Goal: Information Seeking & Learning: Learn about a topic

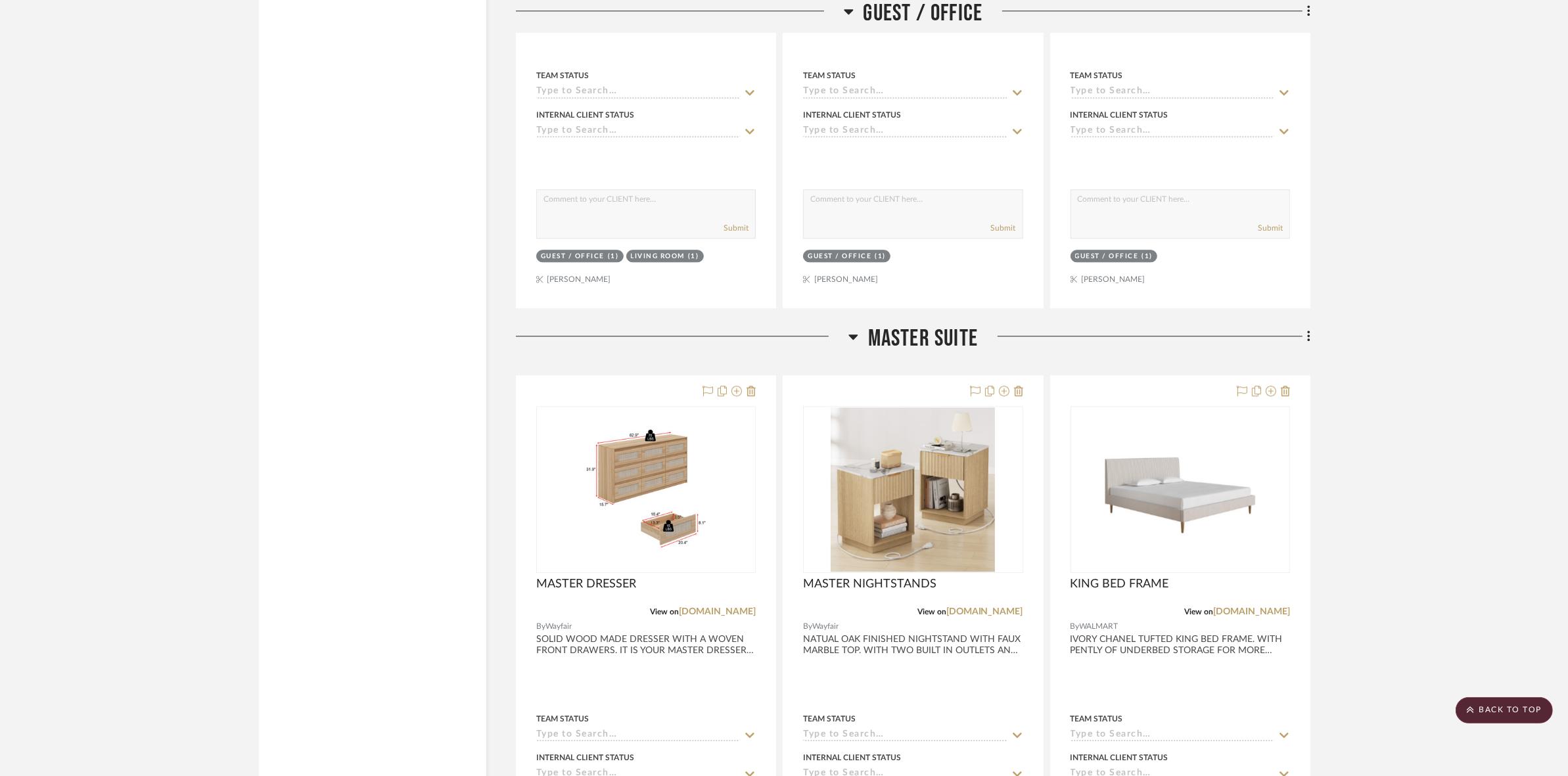
scroll to position [4353, 0]
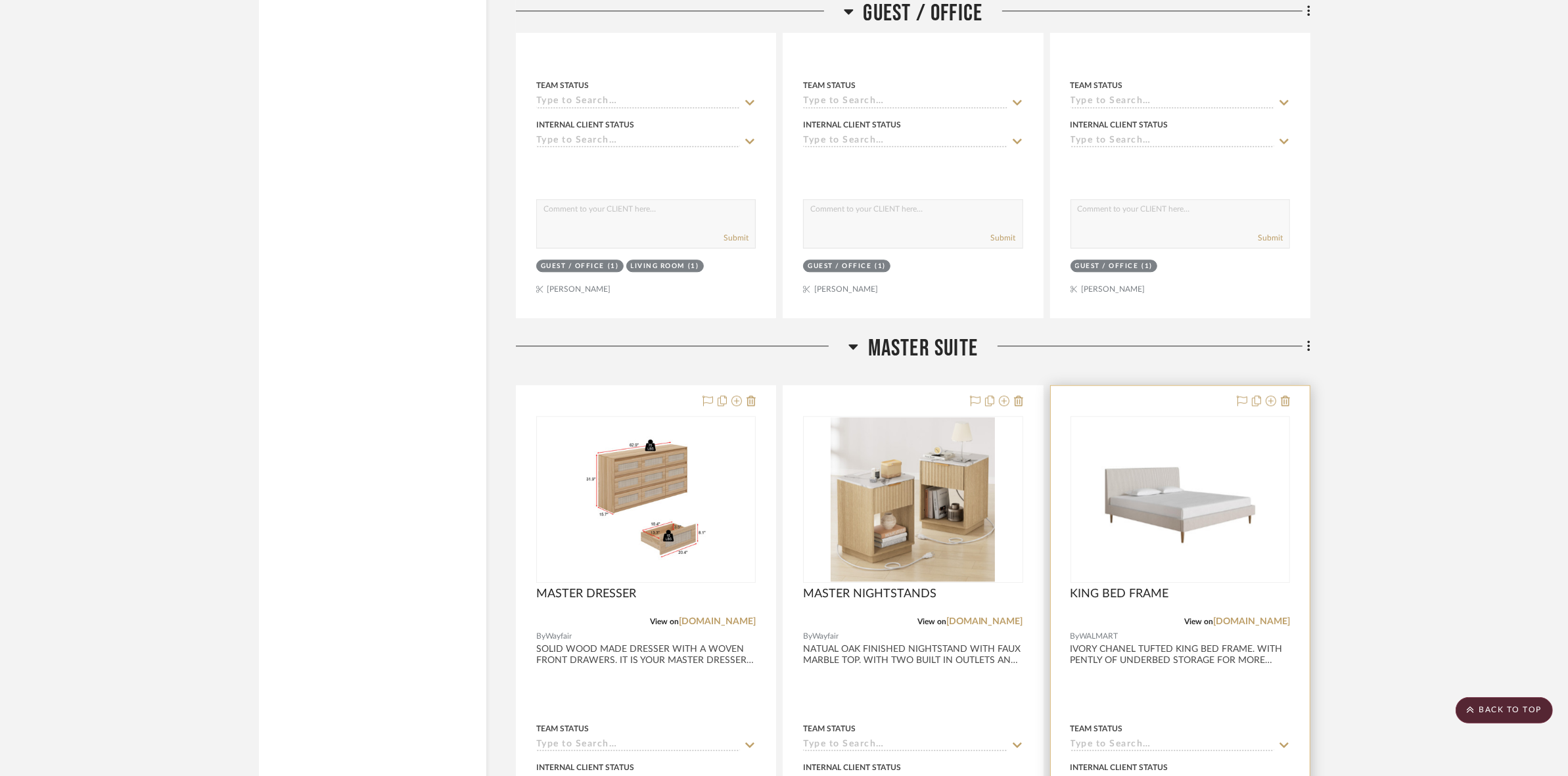
click at [1178, 437] on img "0" at bounding box center [1181, 499] width 164 height 164
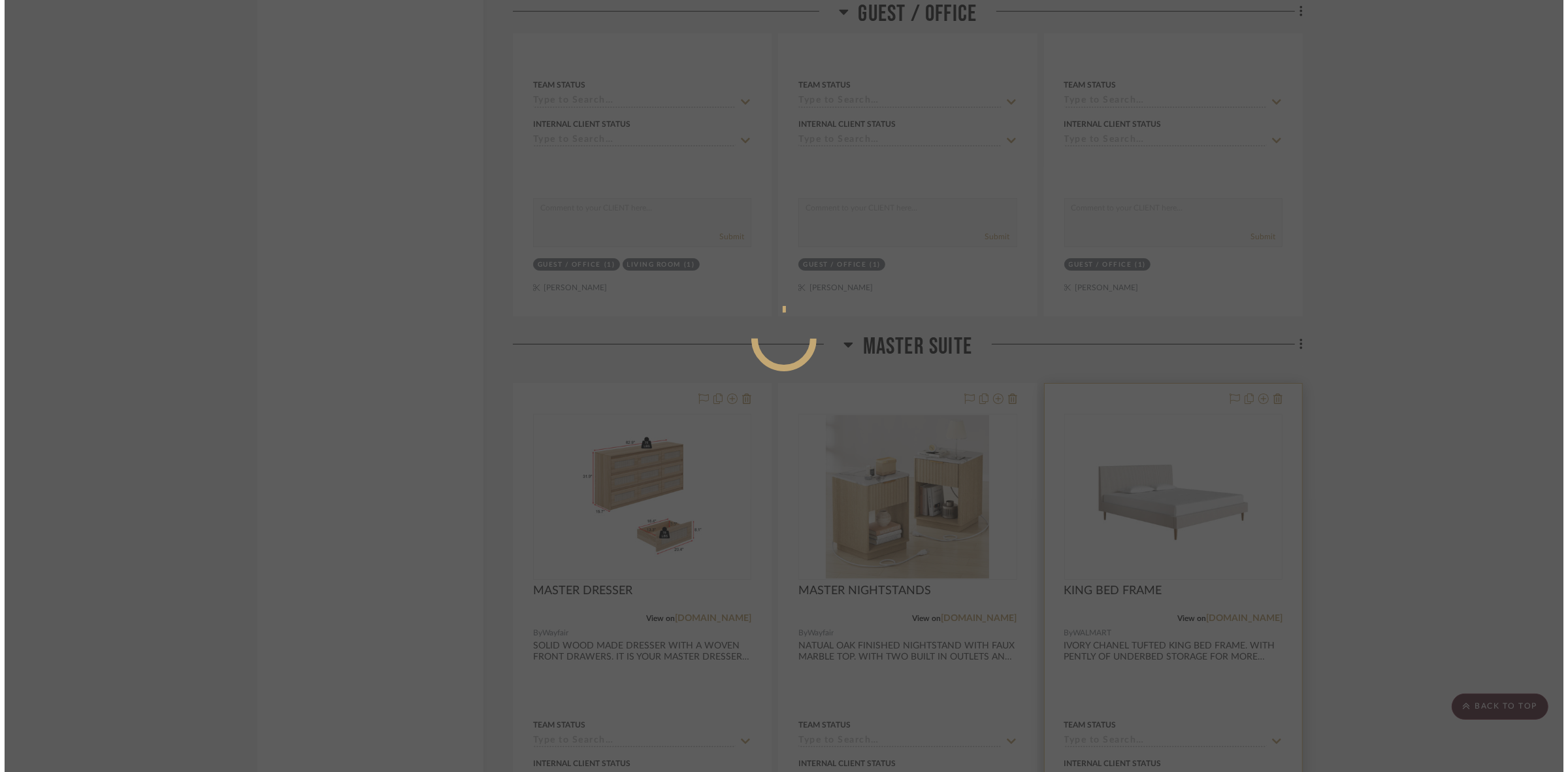
scroll to position [0, 0]
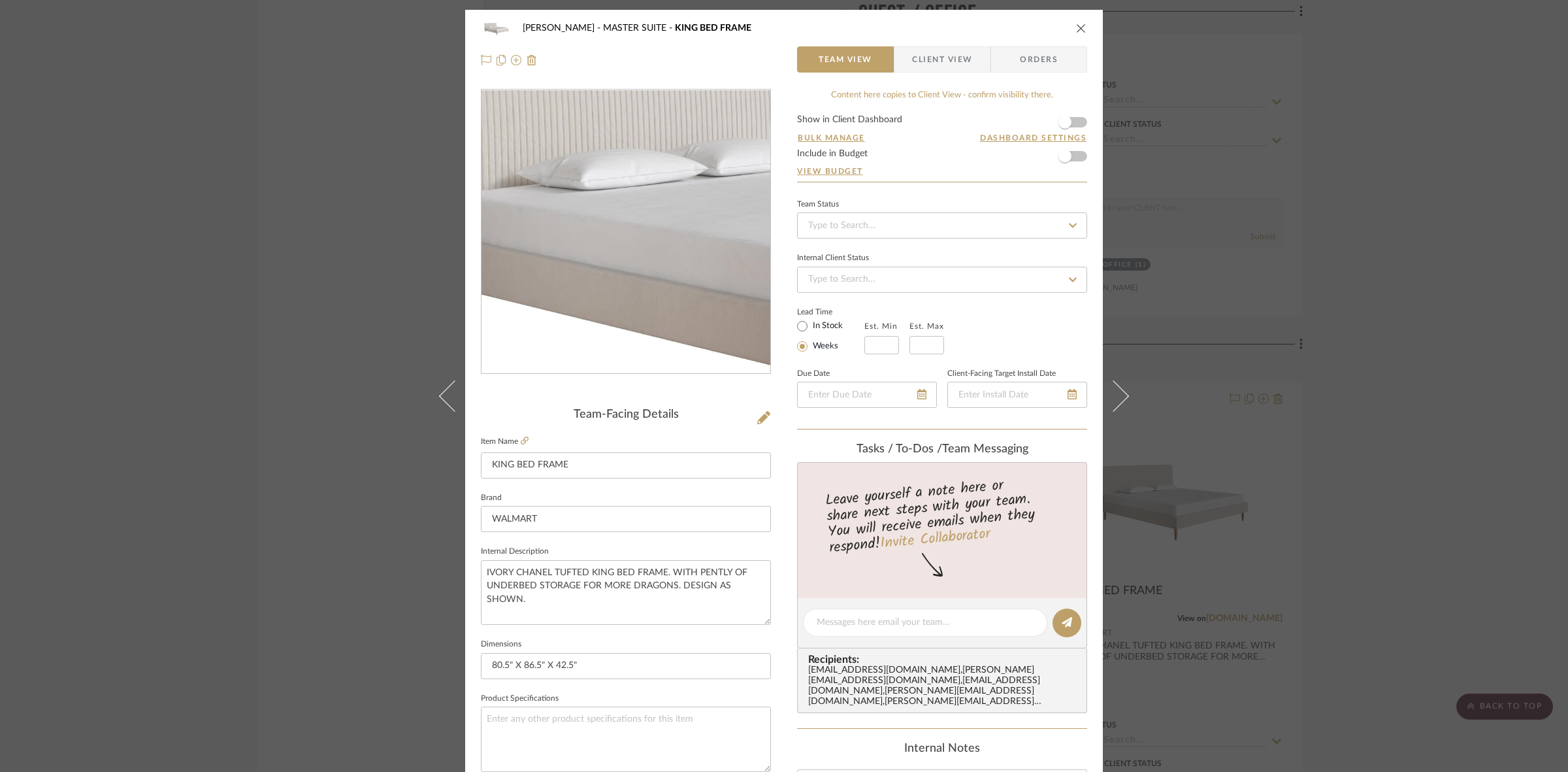
click at [562, 241] on img "0" at bounding box center [626, 232] width 284 height 284
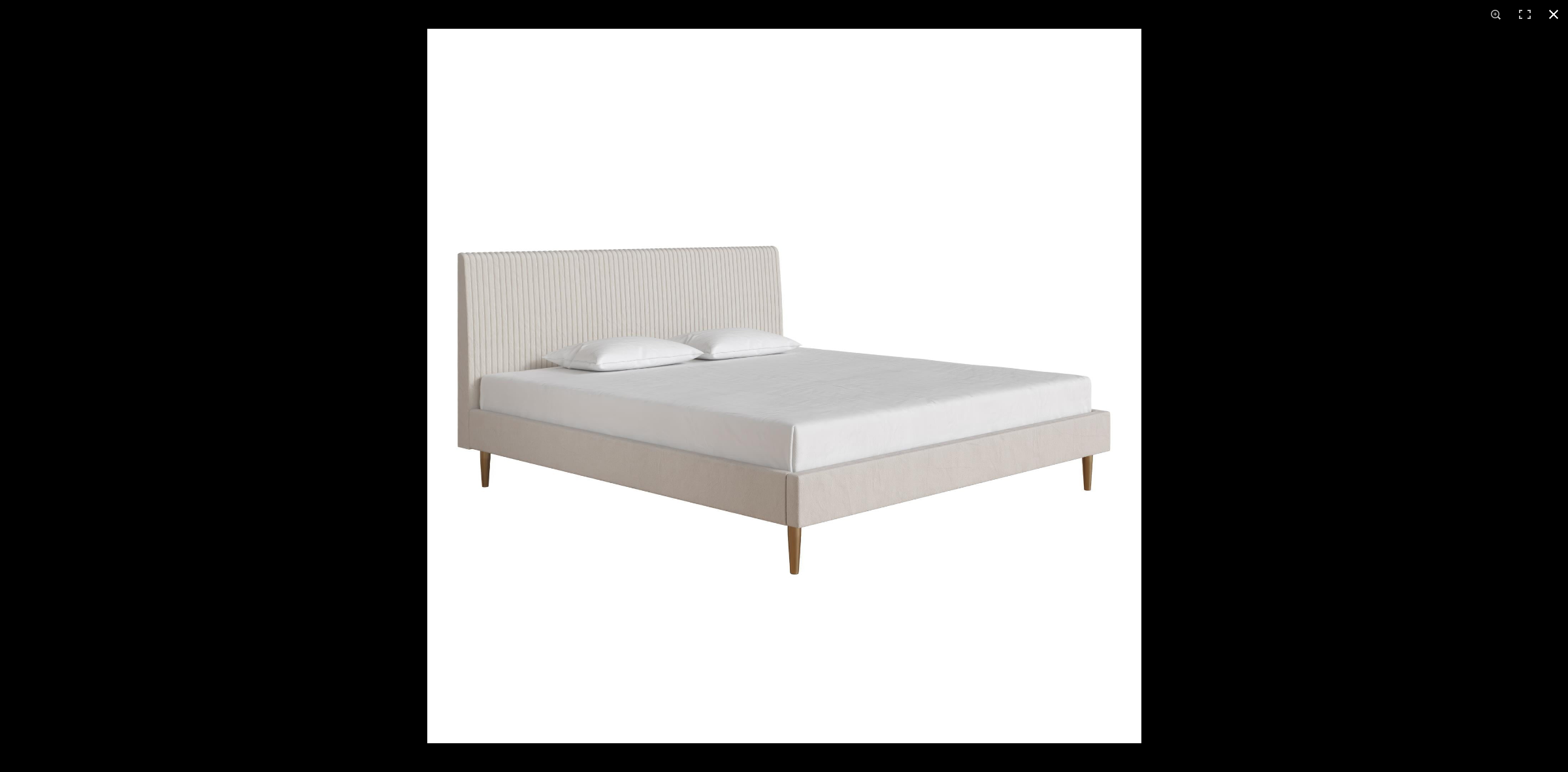
click at [365, 358] on div at bounding box center [784, 386] width 1568 height 772
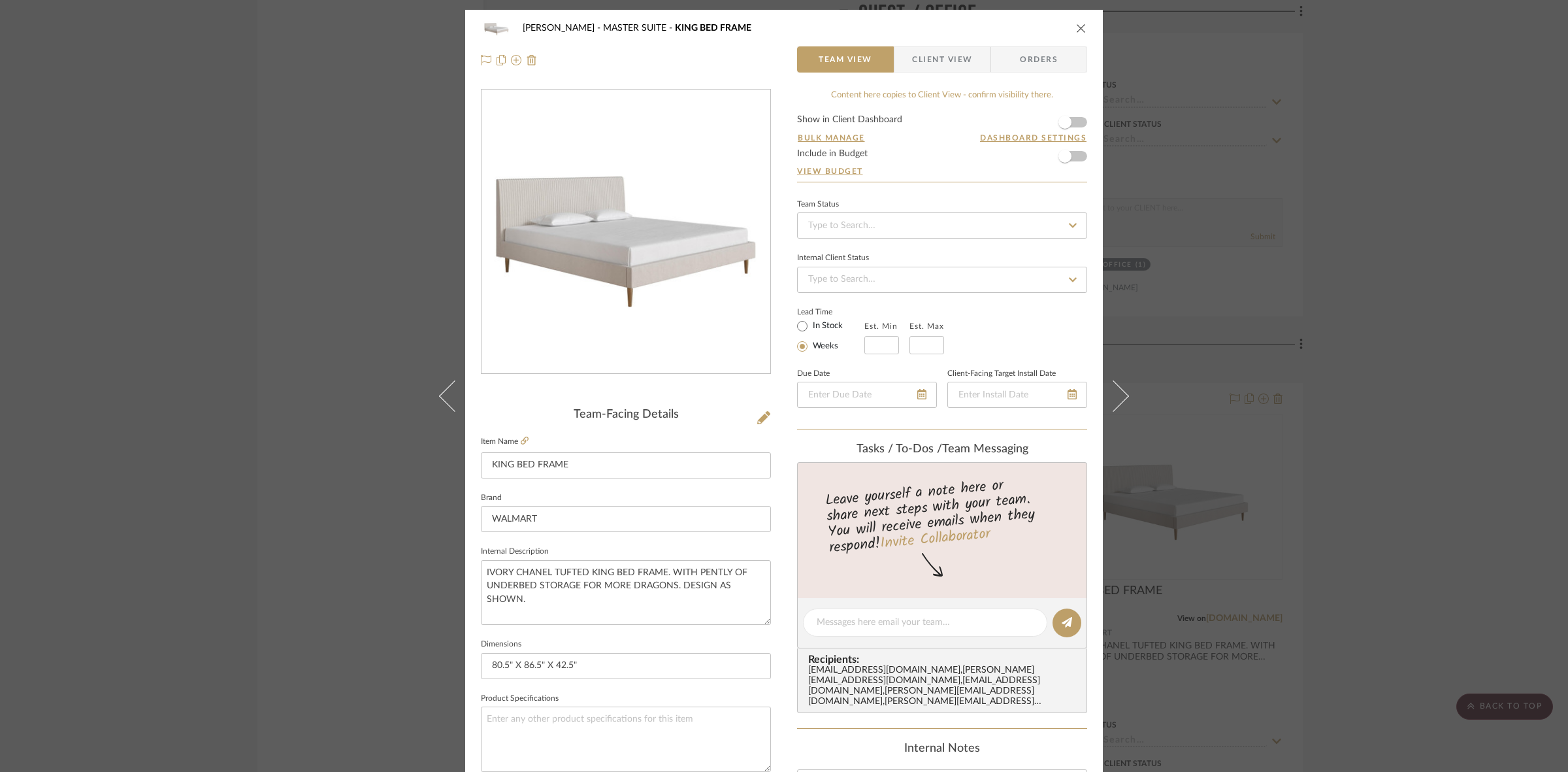
click at [1443, 438] on div "[PERSON_NAME] MASTER SUITE KING BED FRAME Team View Client View Orders Team-Fac…" at bounding box center [784, 386] width 1568 height 772
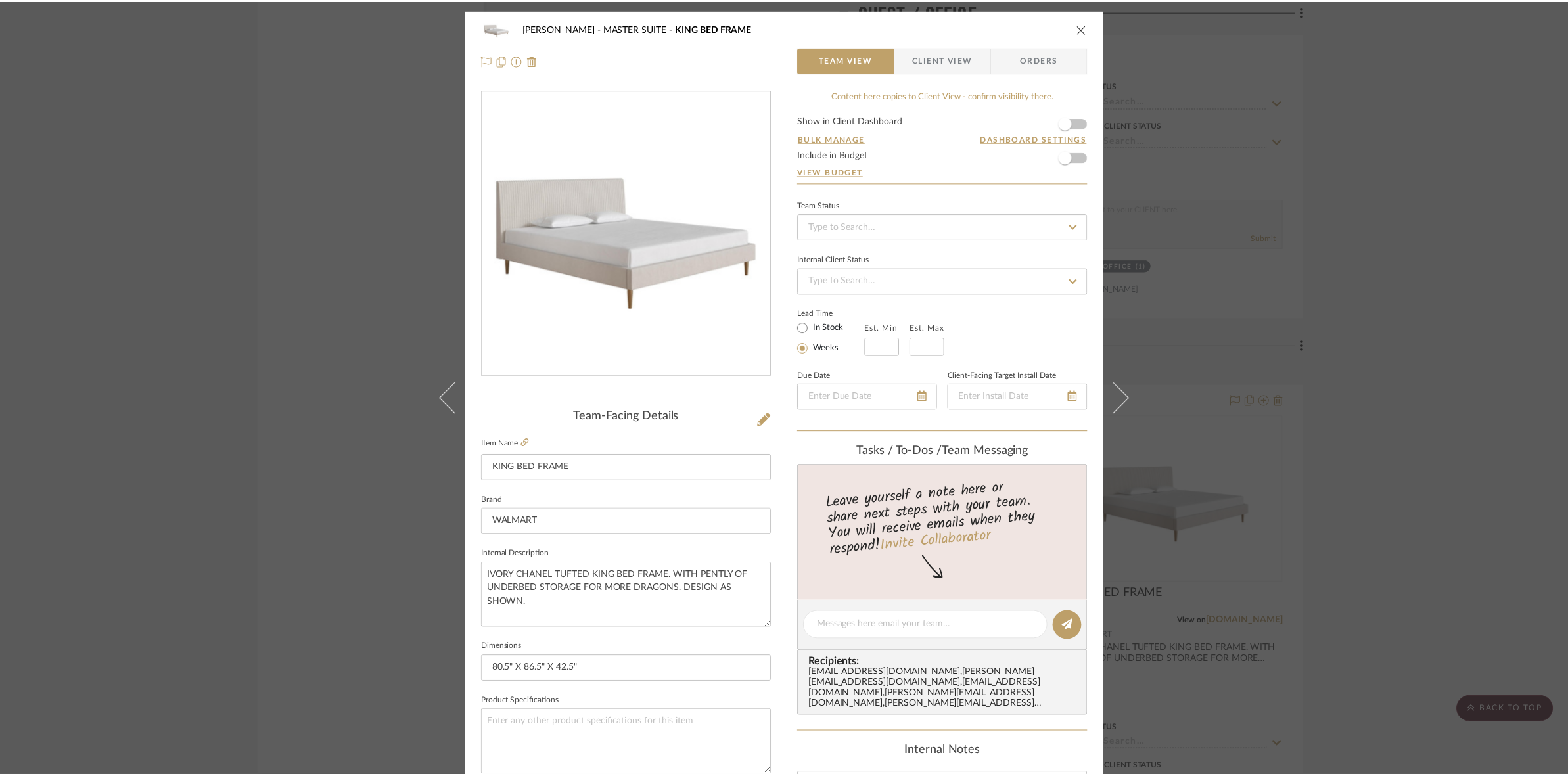
scroll to position [4353, 0]
